Goal: Task Accomplishment & Management: Use online tool/utility

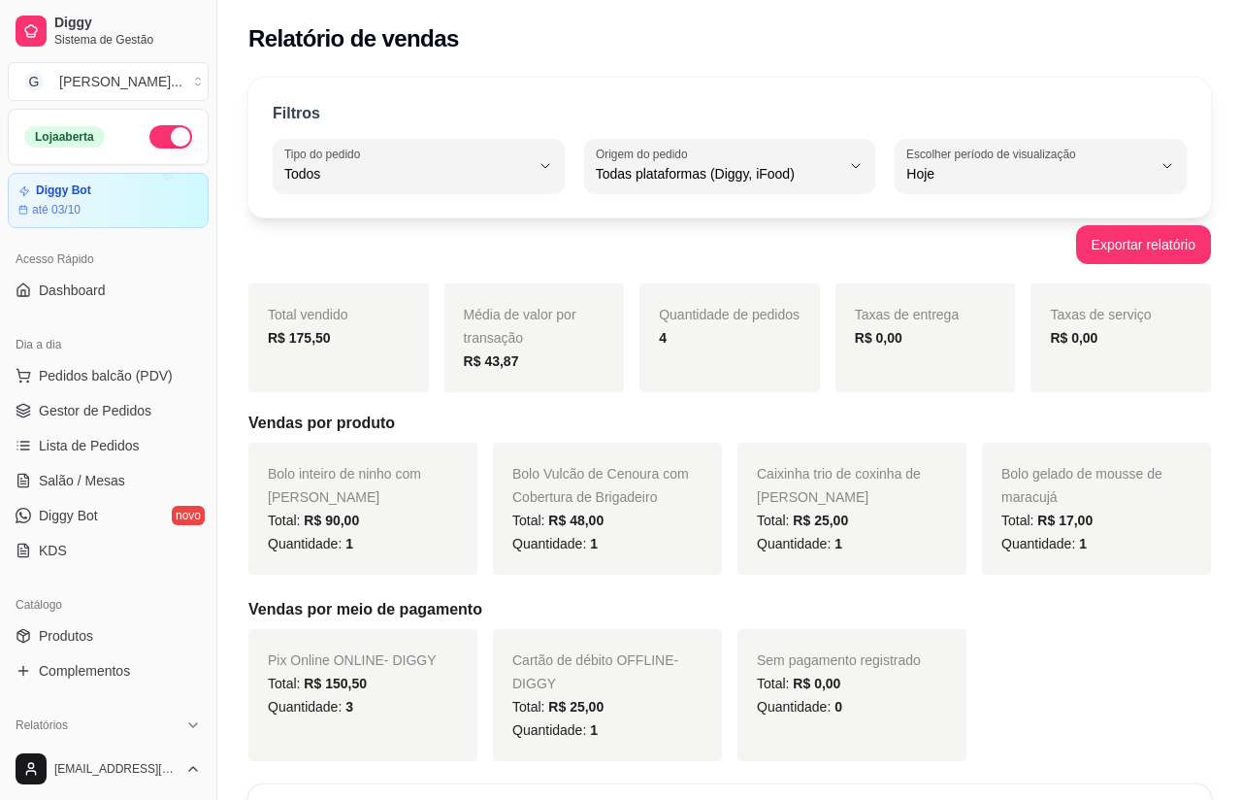
select select "ALL"
select select "0"
click at [63, 412] on span "Gestor de Pedidos" at bounding box center [95, 410] width 113 height 19
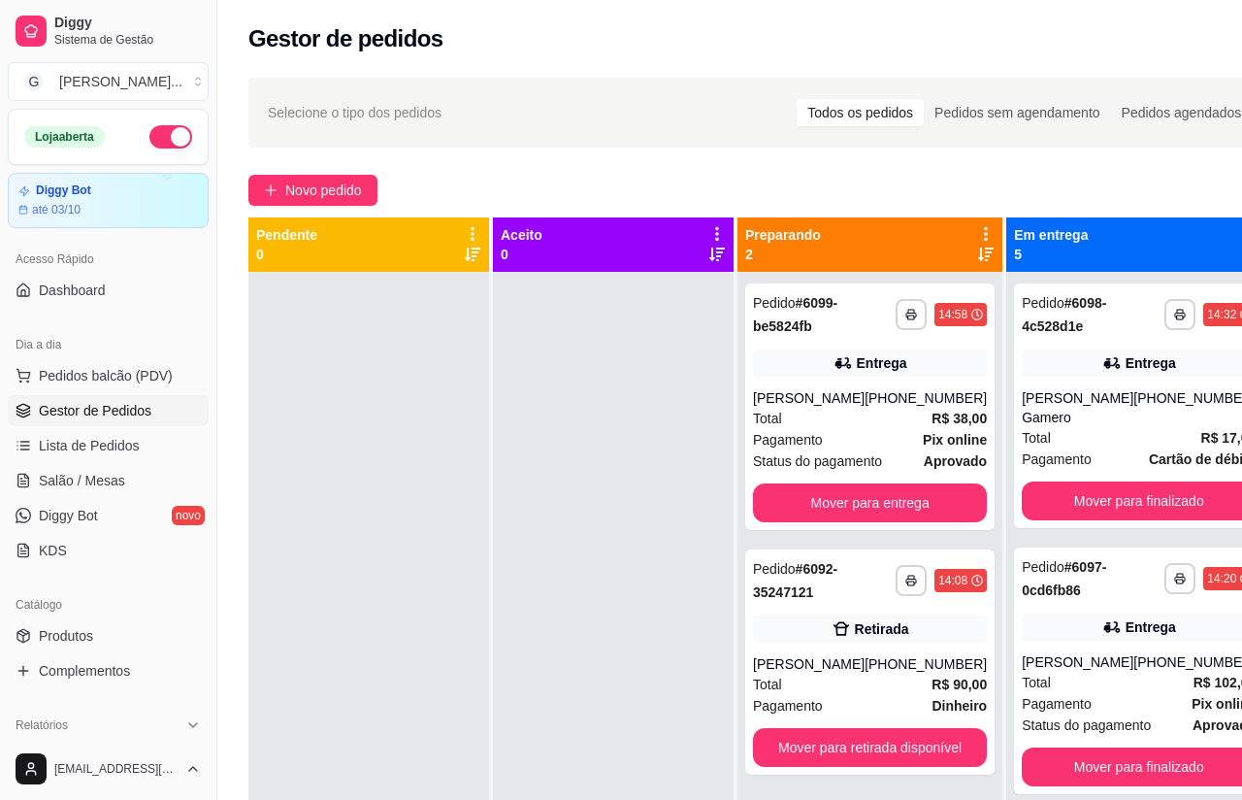
click at [338, 187] on span "Novo pedido" at bounding box center [323, 190] width 77 height 21
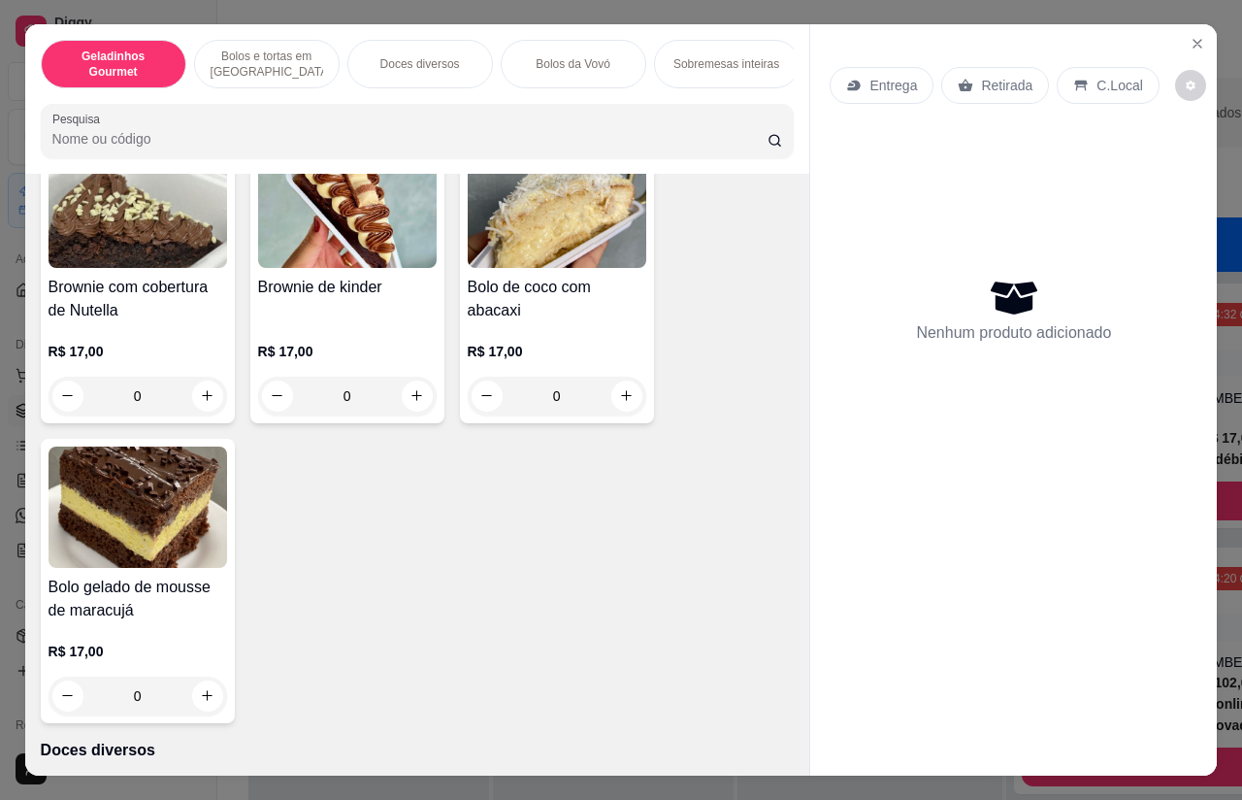
scroll to position [1133, 0]
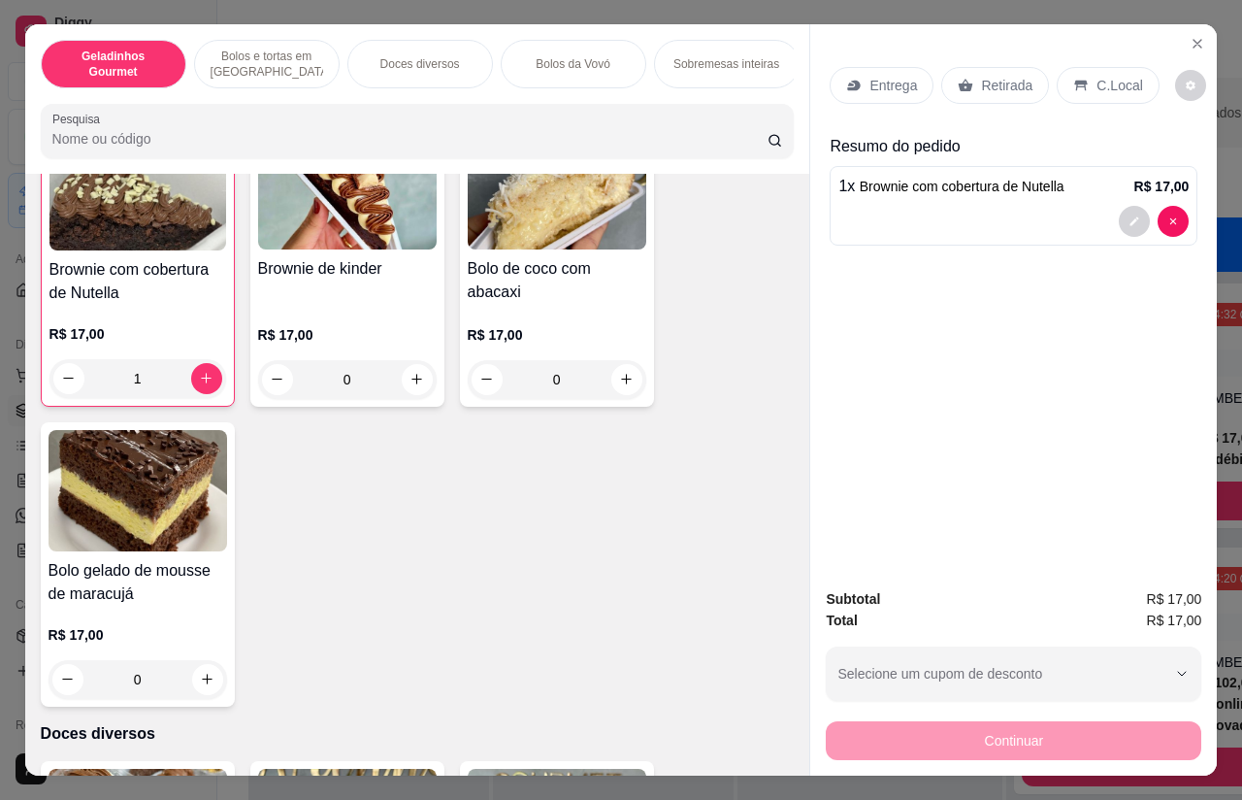
type input "1"
click at [1005, 76] on p "Retirada" at bounding box center [1006, 85] width 51 height 19
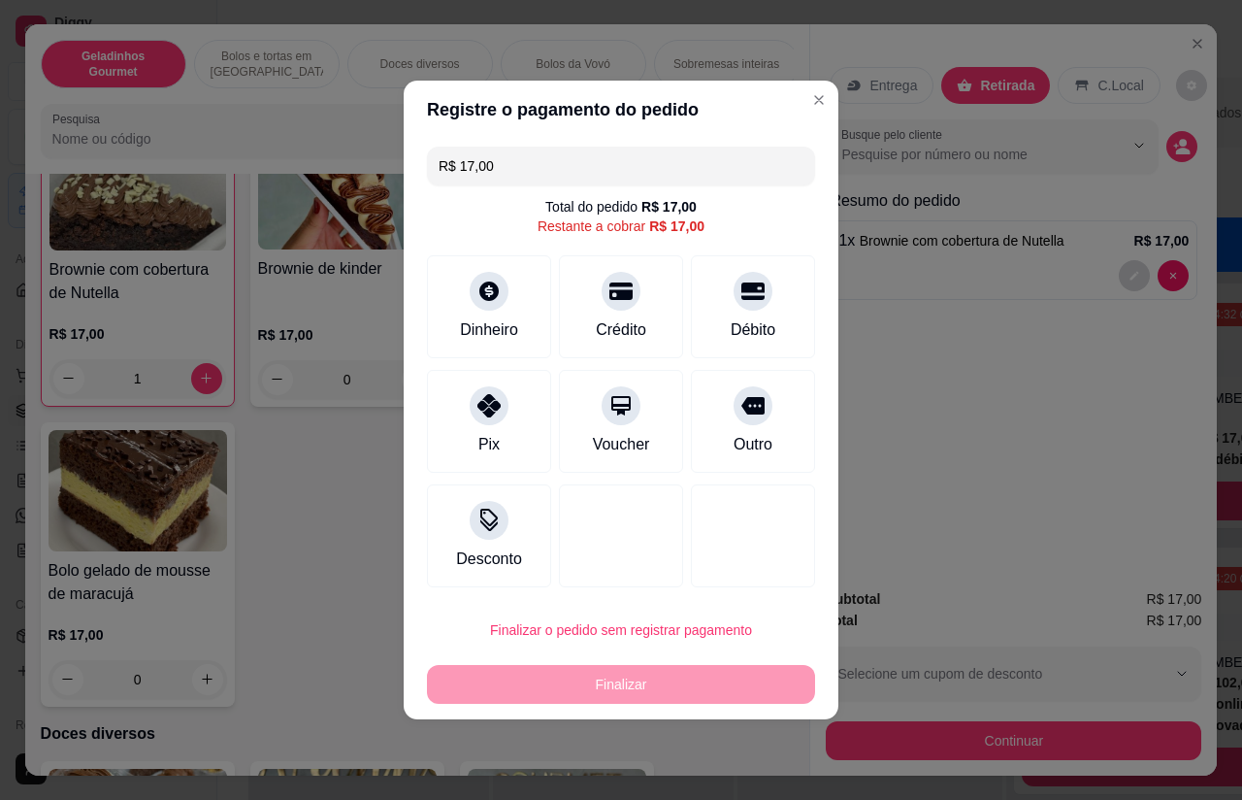
click at [498, 393] on div at bounding box center [489, 405] width 39 height 39
type input "R$ 0,00"
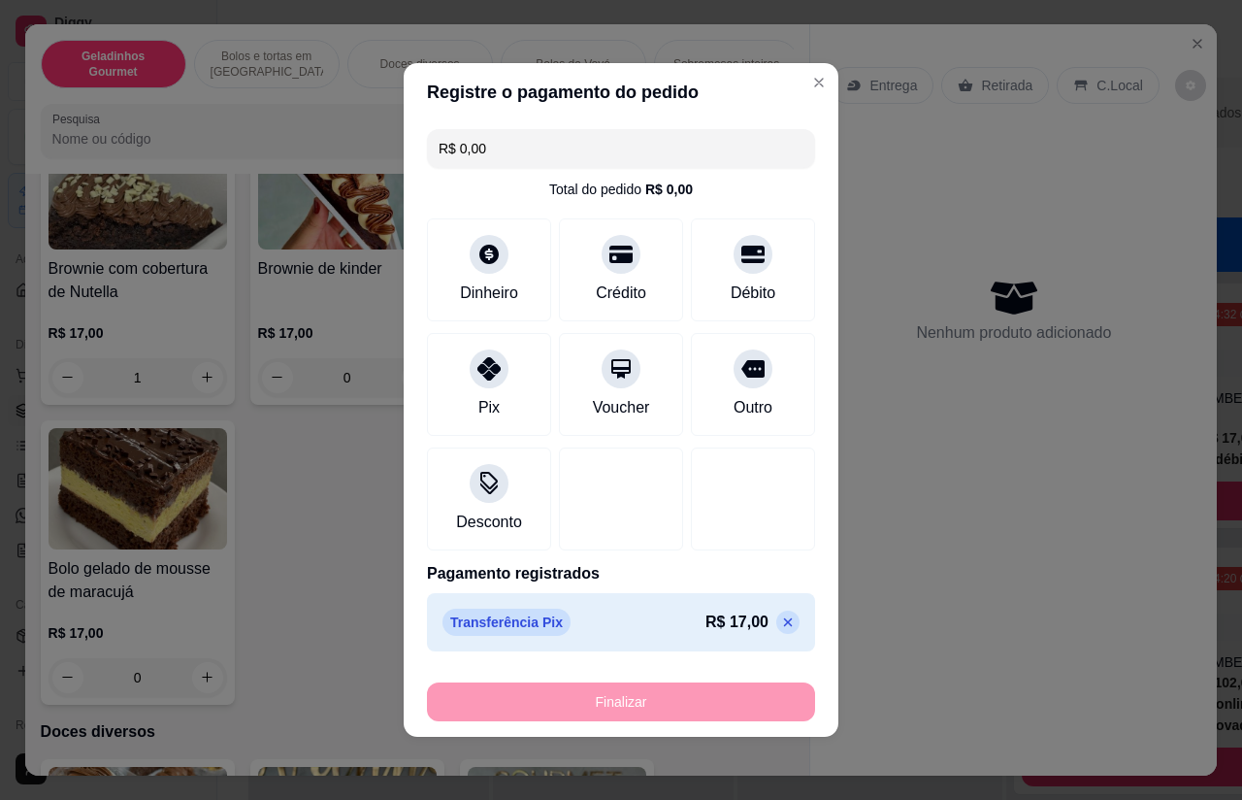
type input "0"
type input "-R$ 17,00"
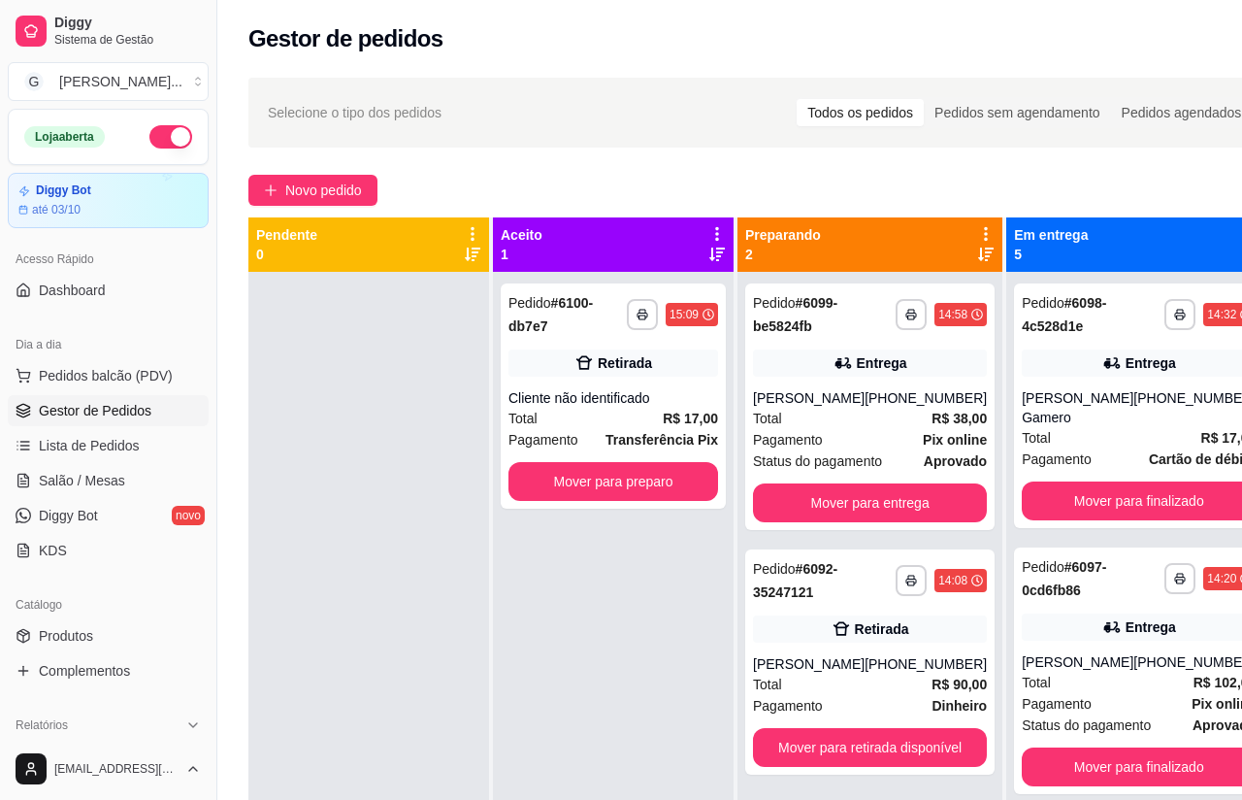
click at [633, 394] on div "Cliente não identificado" at bounding box center [613, 397] width 210 height 19
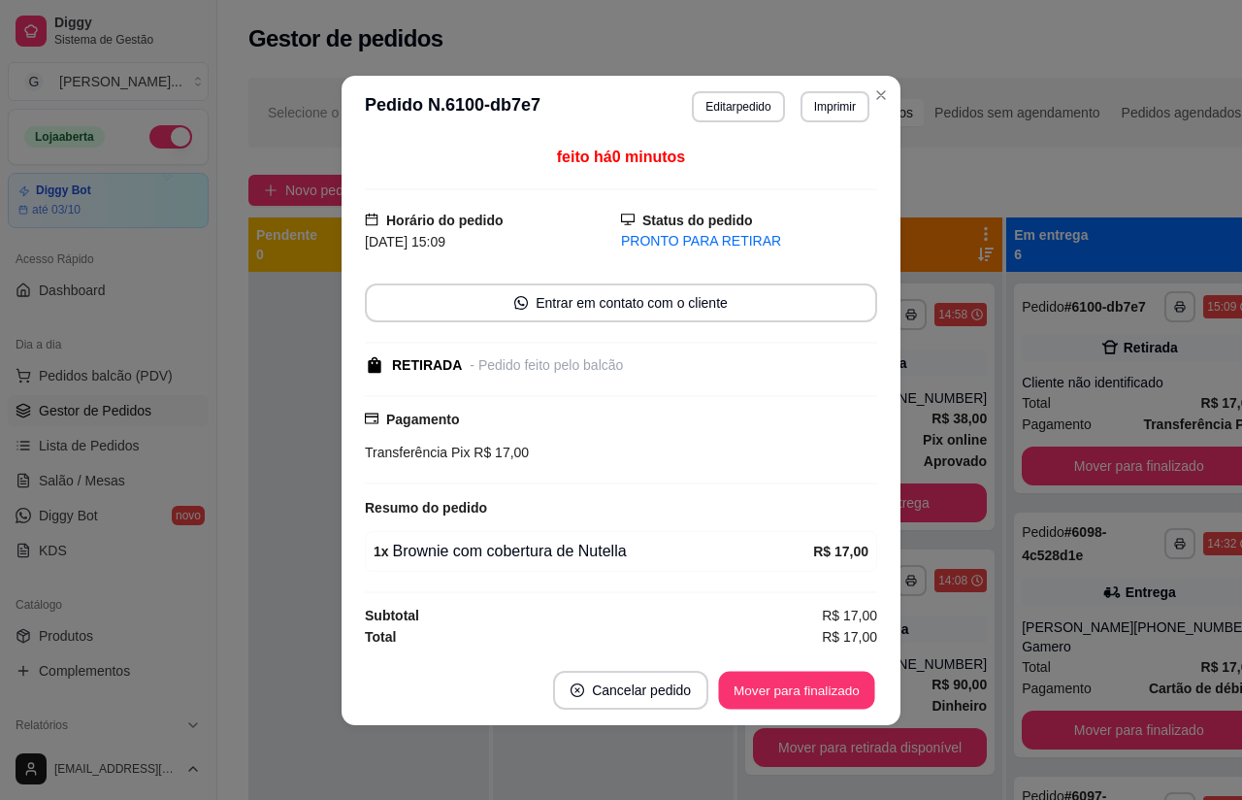
click at [789, 691] on div "Mover para finalizado" at bounding box center [796, 690] width 161 height 39
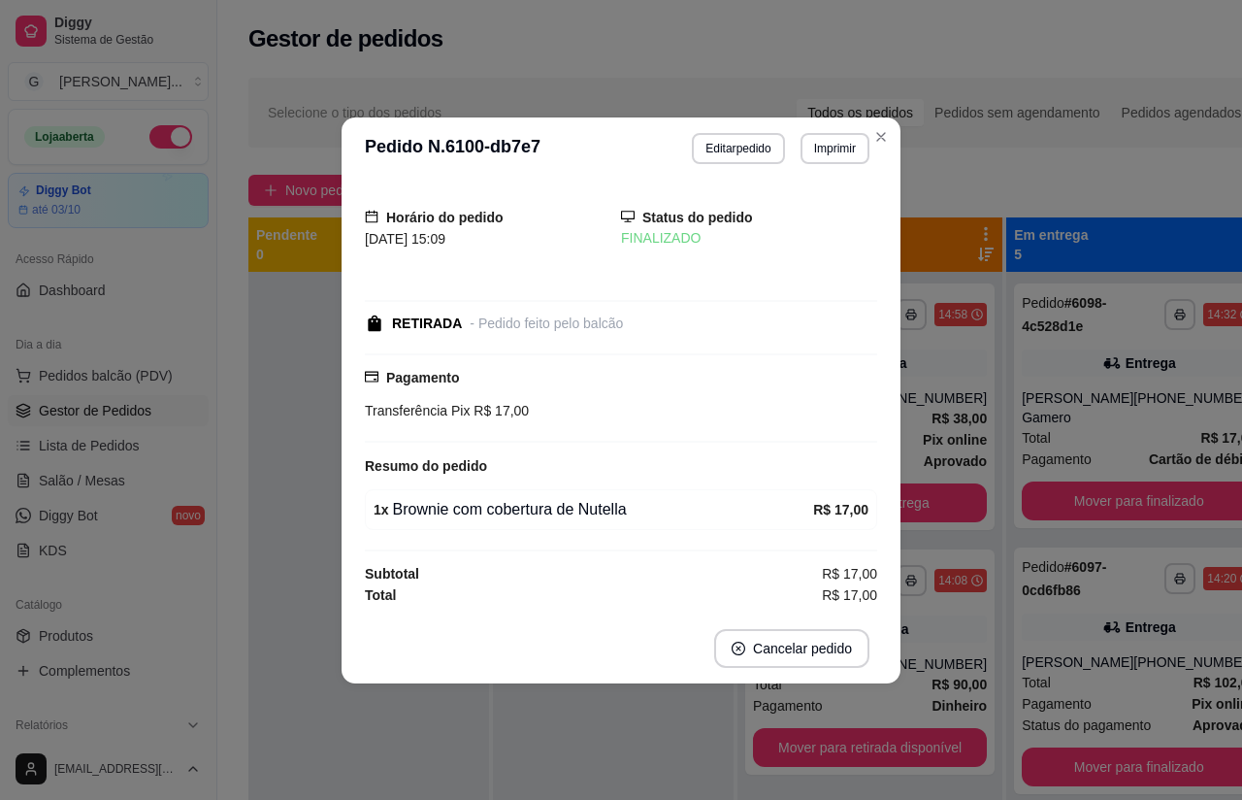
click at [613, 726] on div at bounding box center [613, 672] width 241 height 800
